Goal: Complete application form

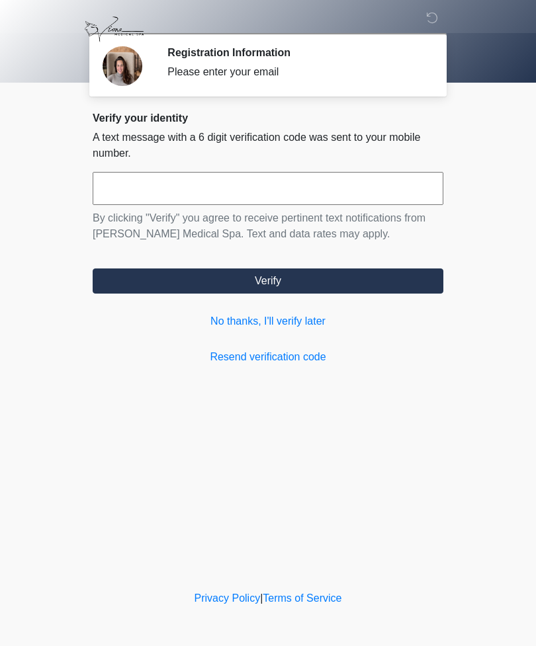
click at [109, 178] on input "text" at bounding box center [268, 188] width 351 height 33
type input "******"
click at [269, 276] on button "Verify" at bounding box center [268, 281] width 351 height 25
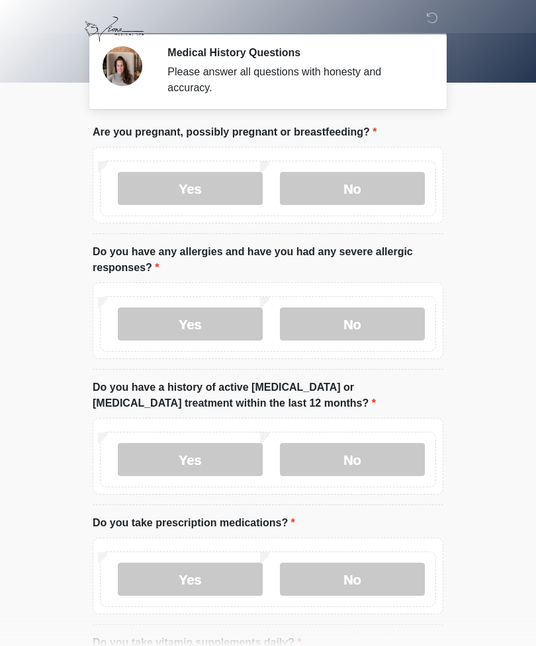
click at [361, 189] on label "No" at bounding box center [352, 188] width 145 height 33
click at [363, 324] on label "No" at bounding box center [352, 324] width 145 height 33
click at [358, 455] on label "No" at bounding box center [352, 459] width 145 height 33
click at [357, 578] on label "No" at bounding box center [352, 579] width 145 height 33
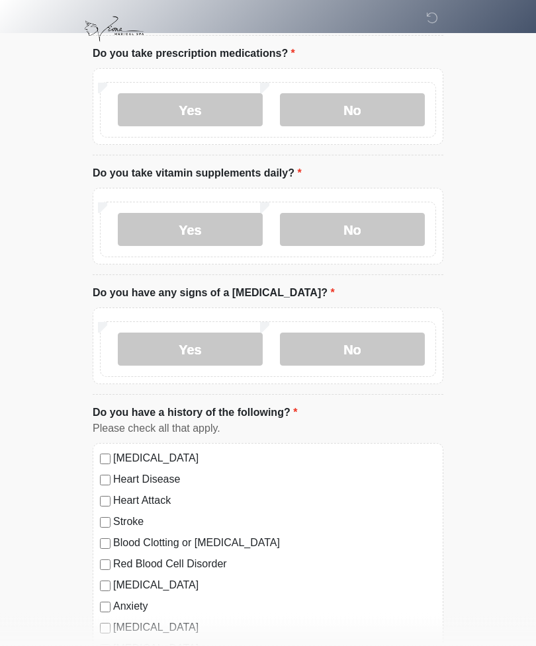
scroll to position [470, 0]
click at [359, 224] on label "No" at bounding box center [352, 228] width 145 height 33
click at [354, 344] on label "No" at bounding box center [352, 348] width 145 height 33
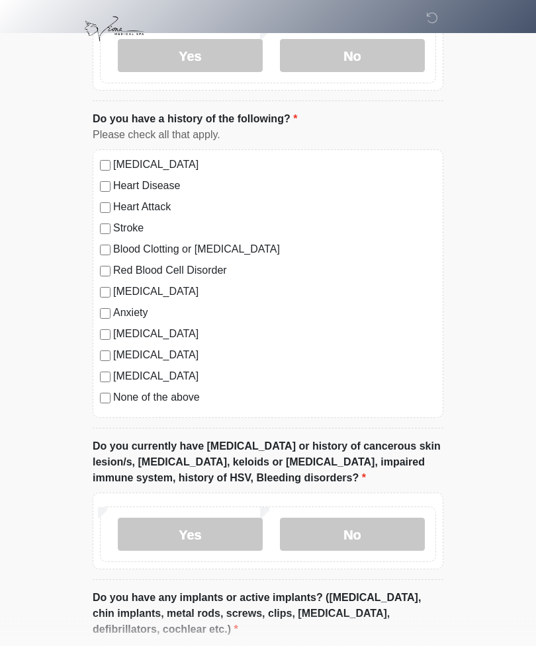
scroll to position [764, 0]
click at [363, 534] on label "No" at bounding box center [352, 534] width 145 height 33
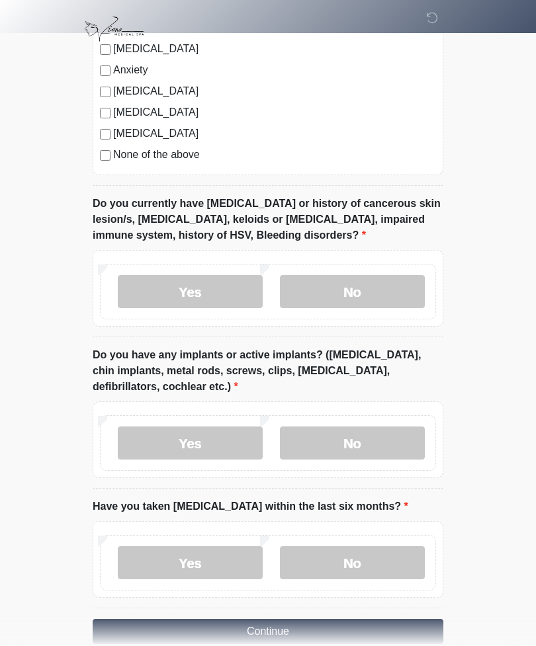
scroll to position [1030, 0]
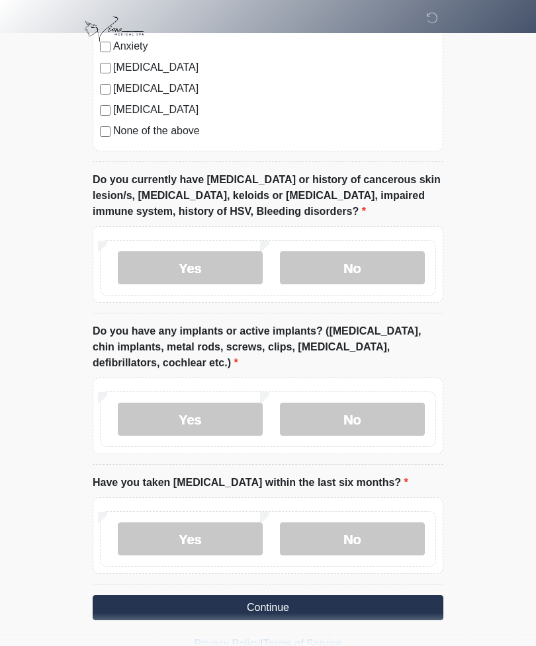
click at [195, 414] on label "Yes" at bounding box center [190, 419] width 145 height 33
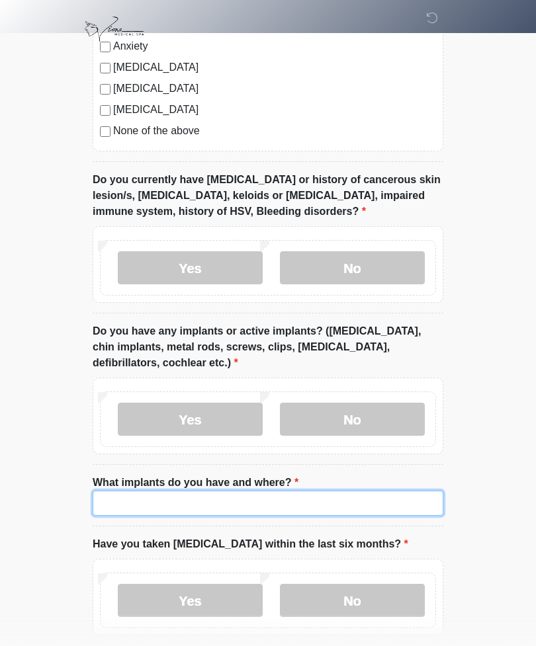
click at [114, 496] on input "What implants do you have and where?" at bounding box center [268, 503] width 351 height 25
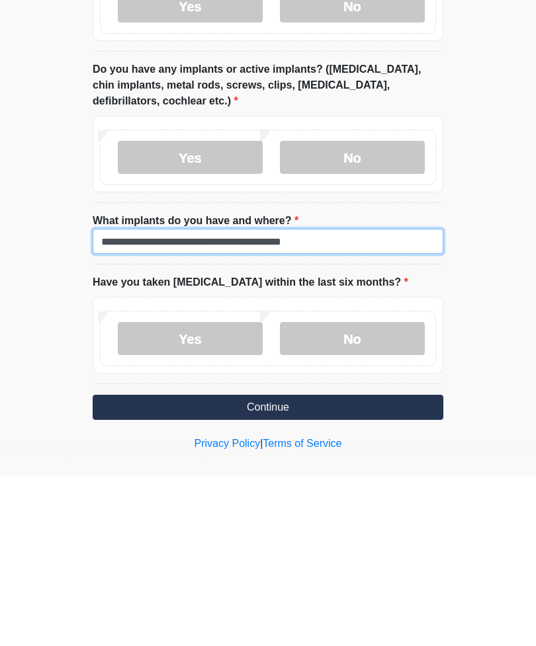
type input "**********"
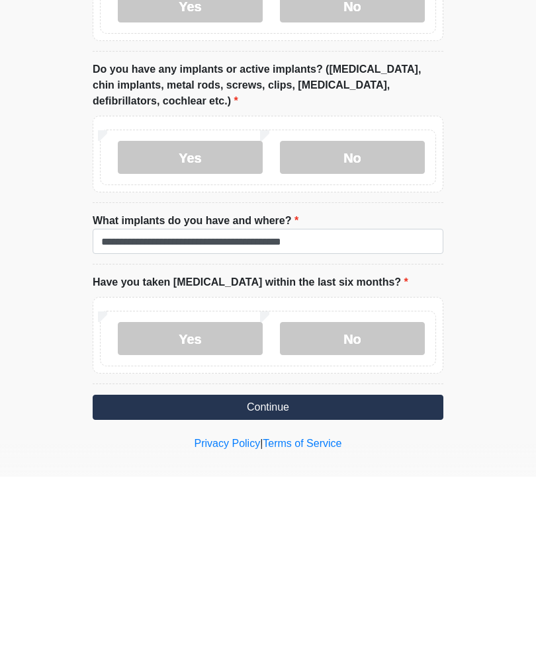
click at [359, 492] on label "No" at bounding box center [352, 508] width 145 height 33
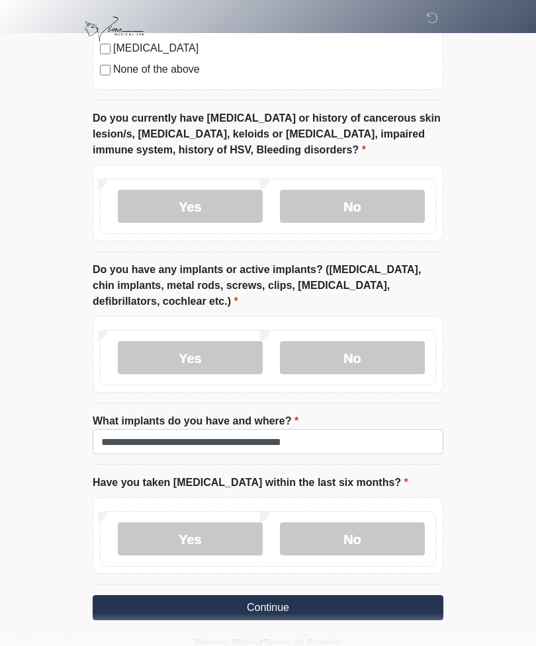
click at [275, 605] on button "Continue" at bounding box center [268, 607] width 351 height 25
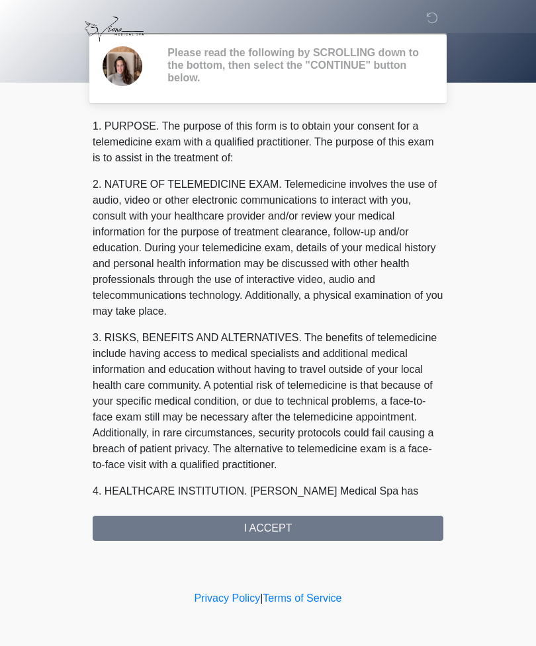
scroll to position [0, 0]
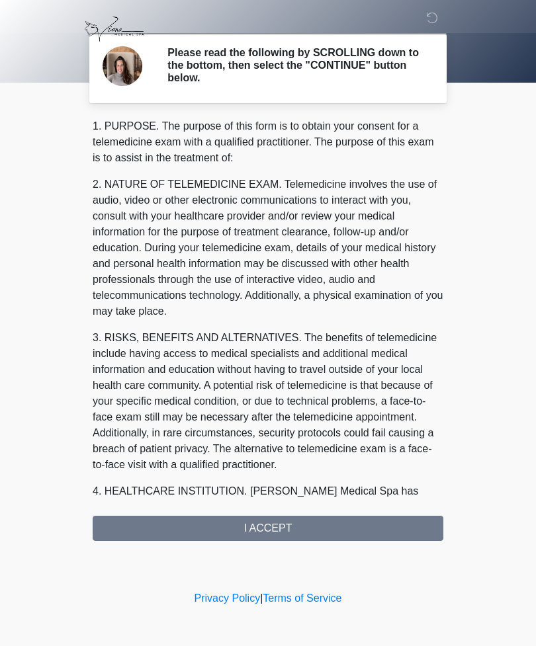
click at [286, 526] on div "1. PURPOSE. The purpose of this form is to obtain your consent for a telemedici…" at bounding box center [268, 329] width 351 height 423
click at [336, 528] on div "1. PURPOSE. The purpose of this form is to obtain your consent for a telemedici…" at bounding box center [268, 329] width 351 height 423
click at [269, 531] on div "1. PURPOSE. The purpose of this form is to obtain your consent for a telemedici…" at bounding box center [268, 329] width 351 height 423
click at [346, 527] on div "1. PURPOSE. The purpose of this form is to obtain your consent for a telemedici…" at bounding box center [268, 329] width 351 height 423
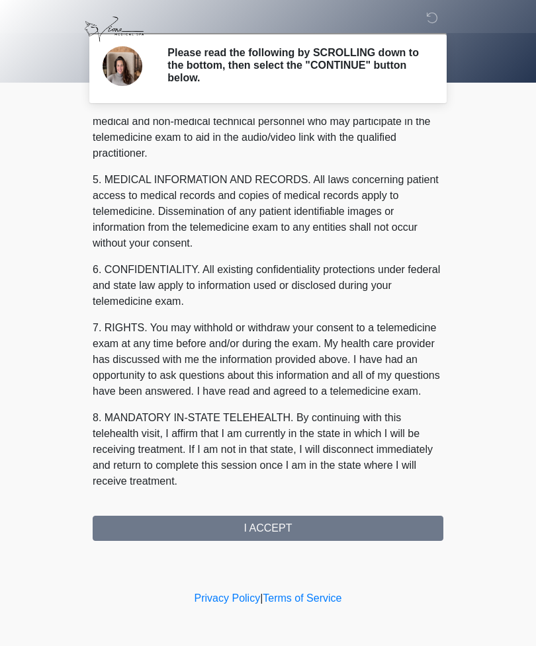
scroll to position [386, 0]
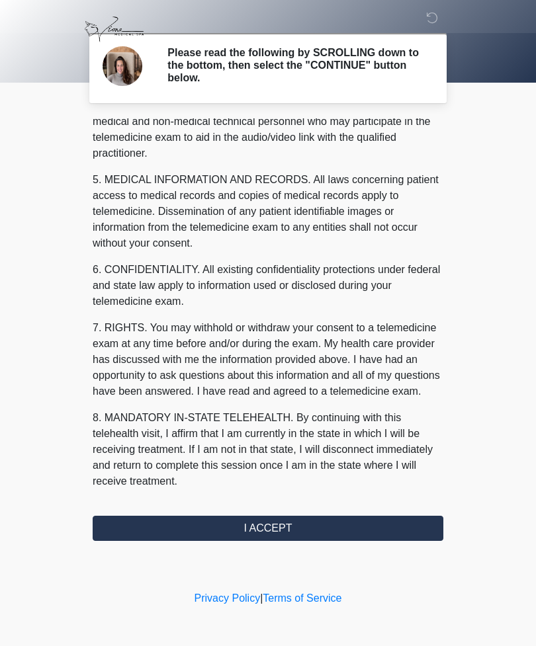
click at [284, 536] on button "I ACCEPT" at bounding box center [268, 528] width 351 height 25
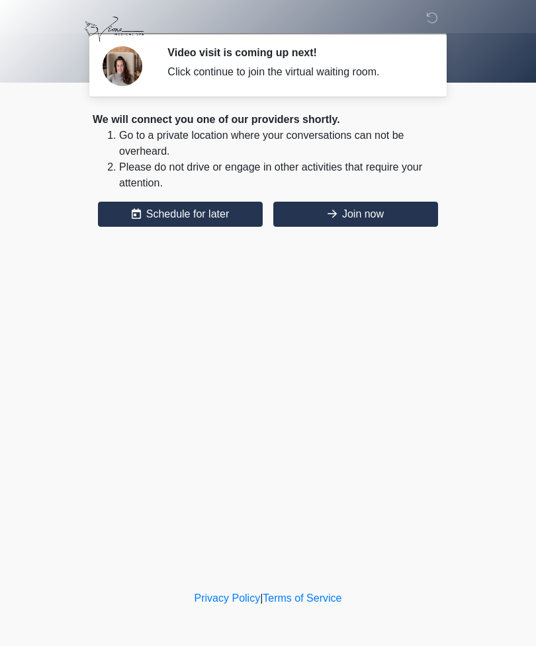
click at [365, 215] on button "Join now" at bounding box center [355, 214] width 165 height 25
